Goal: Task Accomplishment & Management: Manage account settings

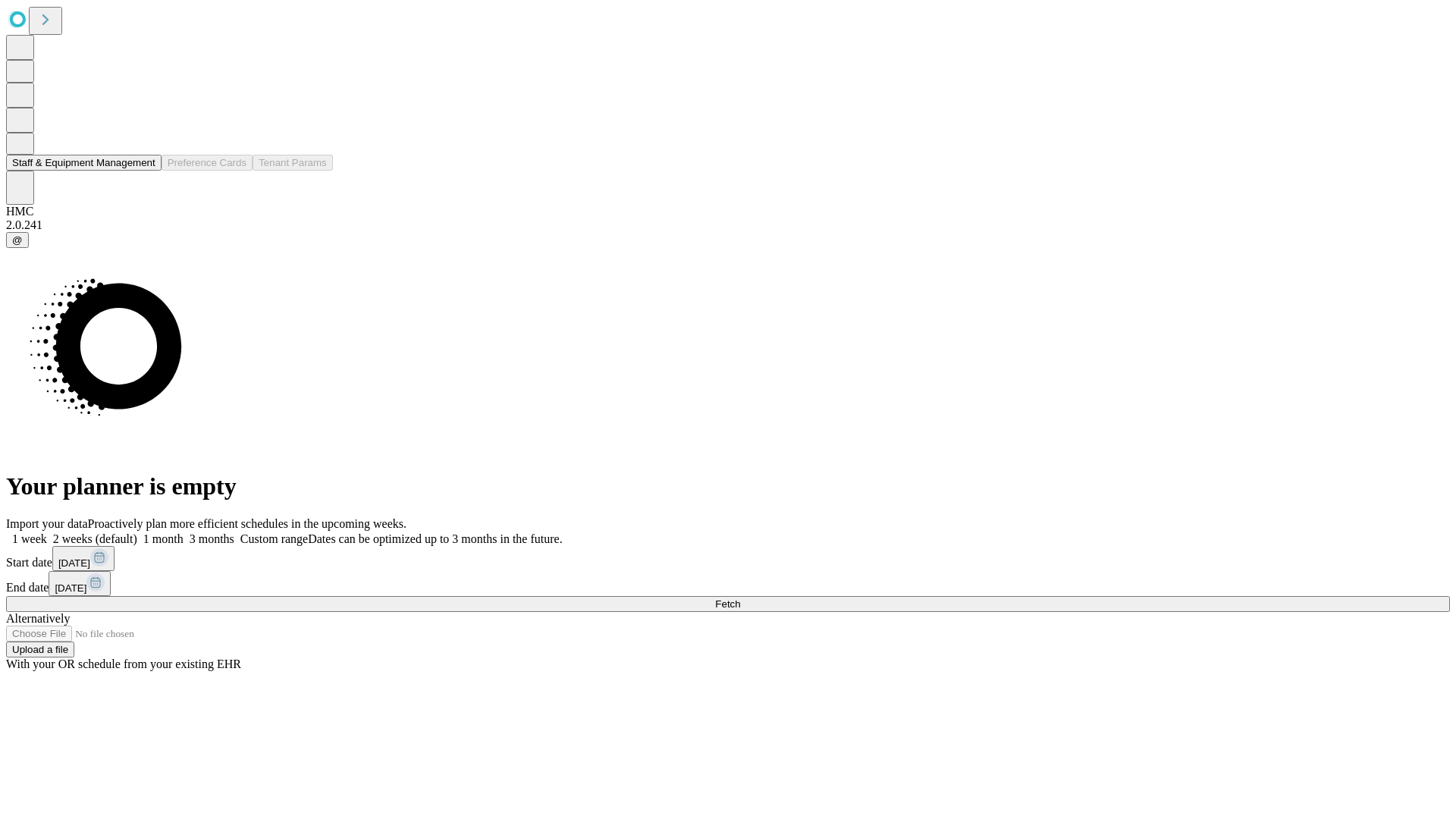
click at [142, 170] on button "Staff & Equipment Management" at bounding box center [83, 163] width 156 height 16
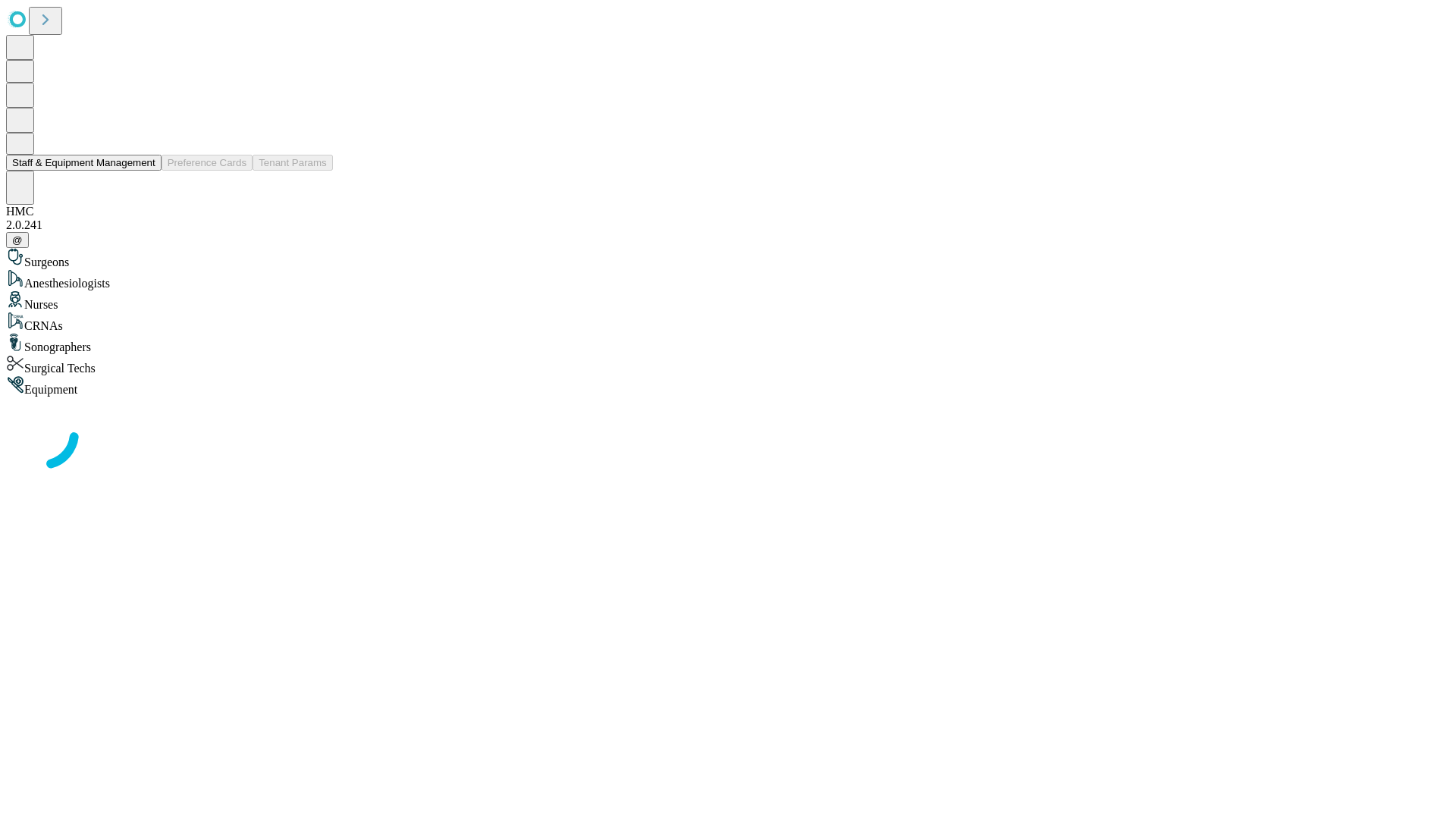
click at [144, 170] on button "Staff & Equipment Management" at bounding box center [83, 163] width 156 height 16
